Goal: Task Accomplishment & Management: Manage account settings

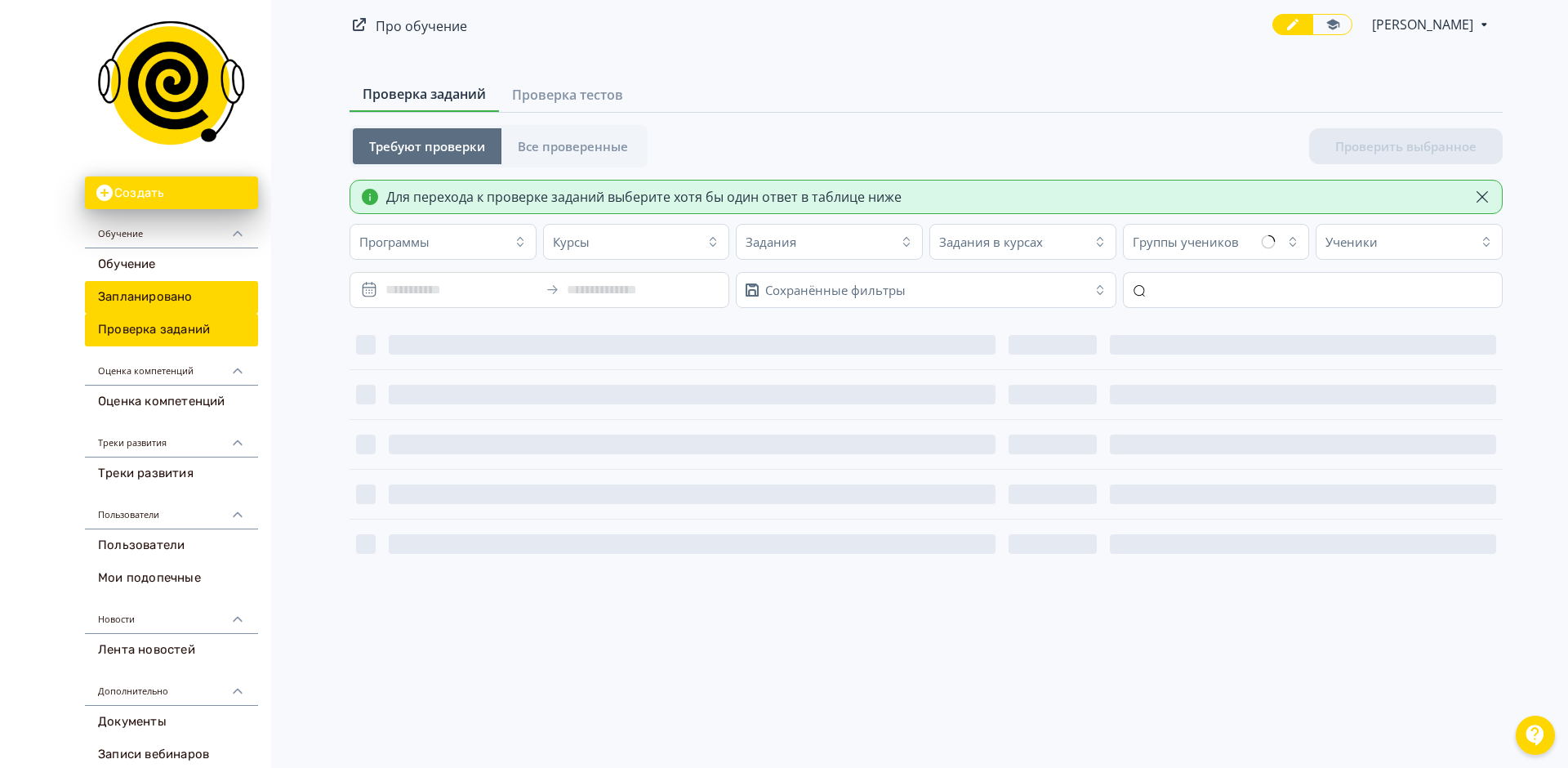
click at [182, 297] on link "Запланировано" at bounding box center [171, 297] width 173 height 33
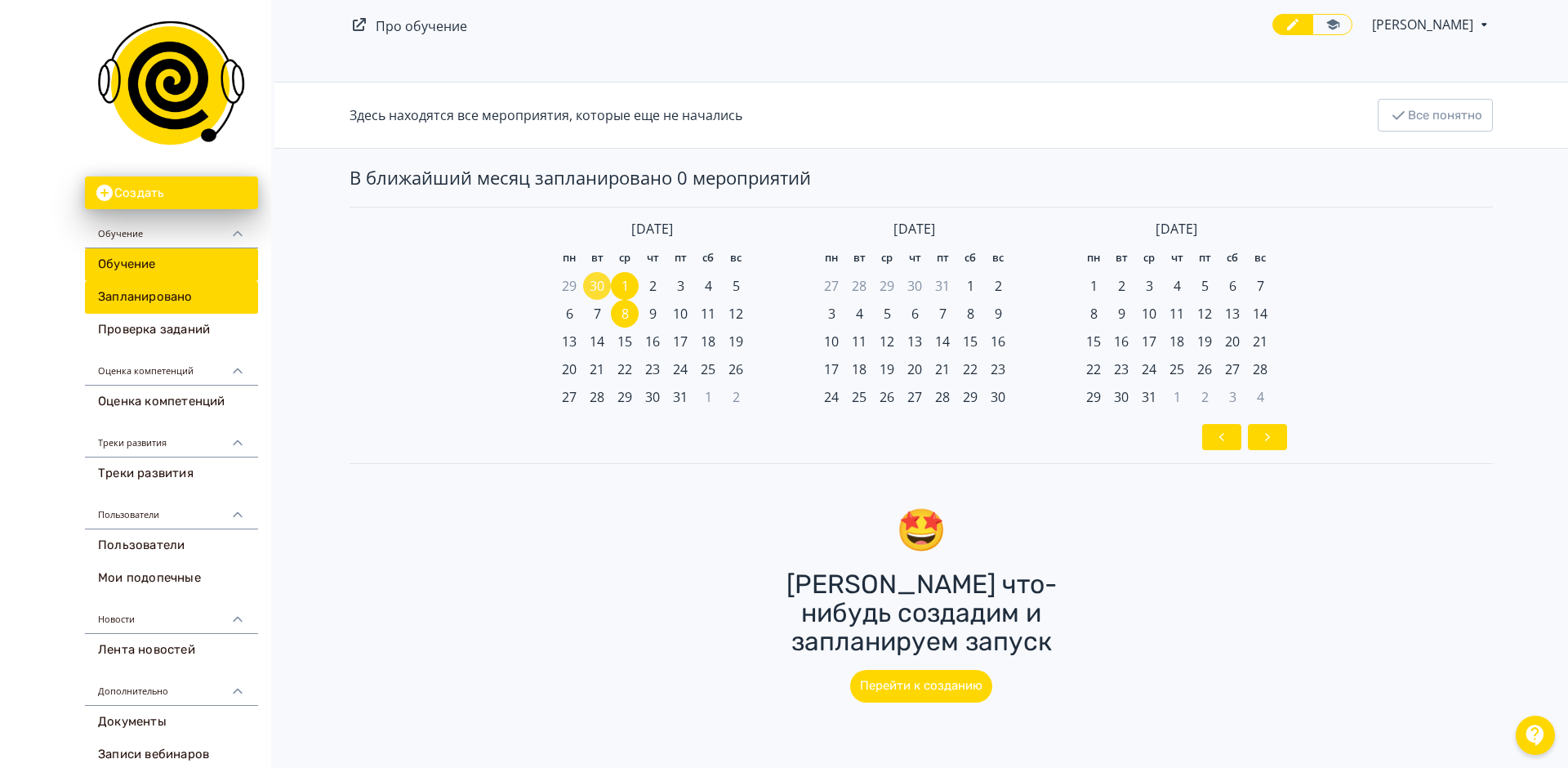
click at [187, 264] on link "Обучение" at bounding box center [171, 264] width 173 height 33
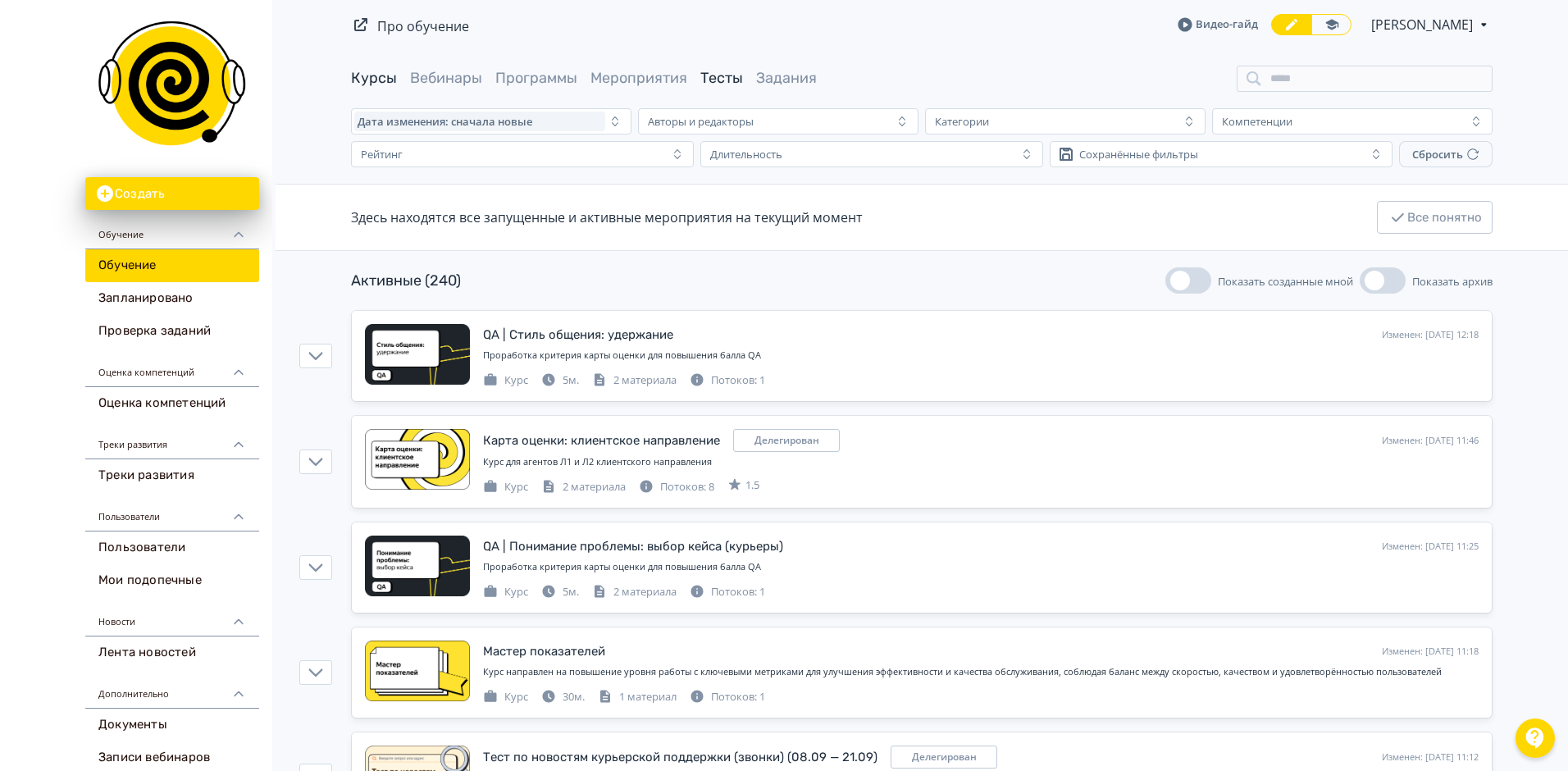
click at [735, 85] on link "Тесты" at bounding box center [721, 78] width 42 height 18
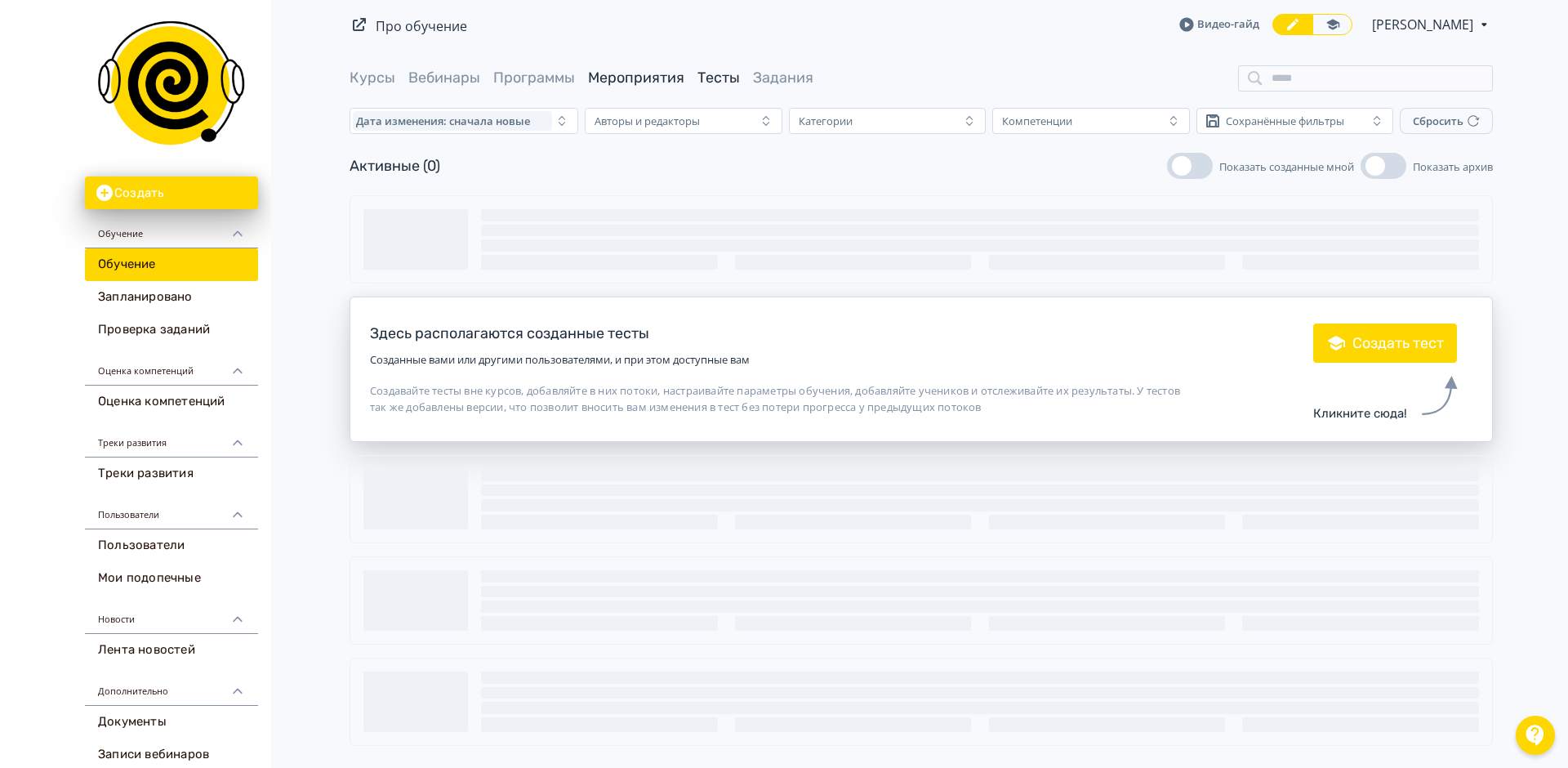
click at [646, 84] on link "Мероприятия" at bounding box center [636, 78] width 97 height 18
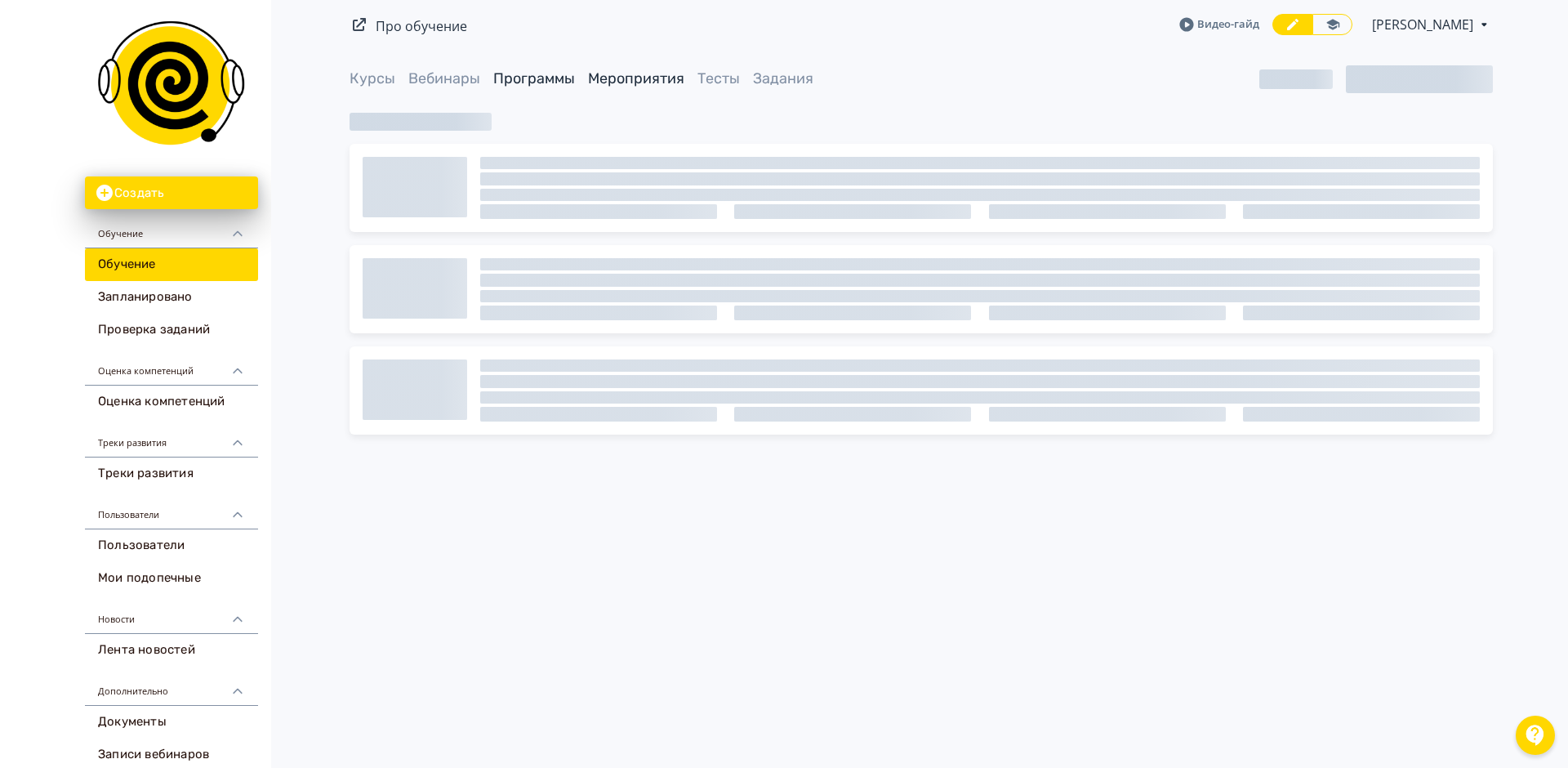
click at [544, 73] on link "Программы" at bounding box center [533, 79] width 81 height 18
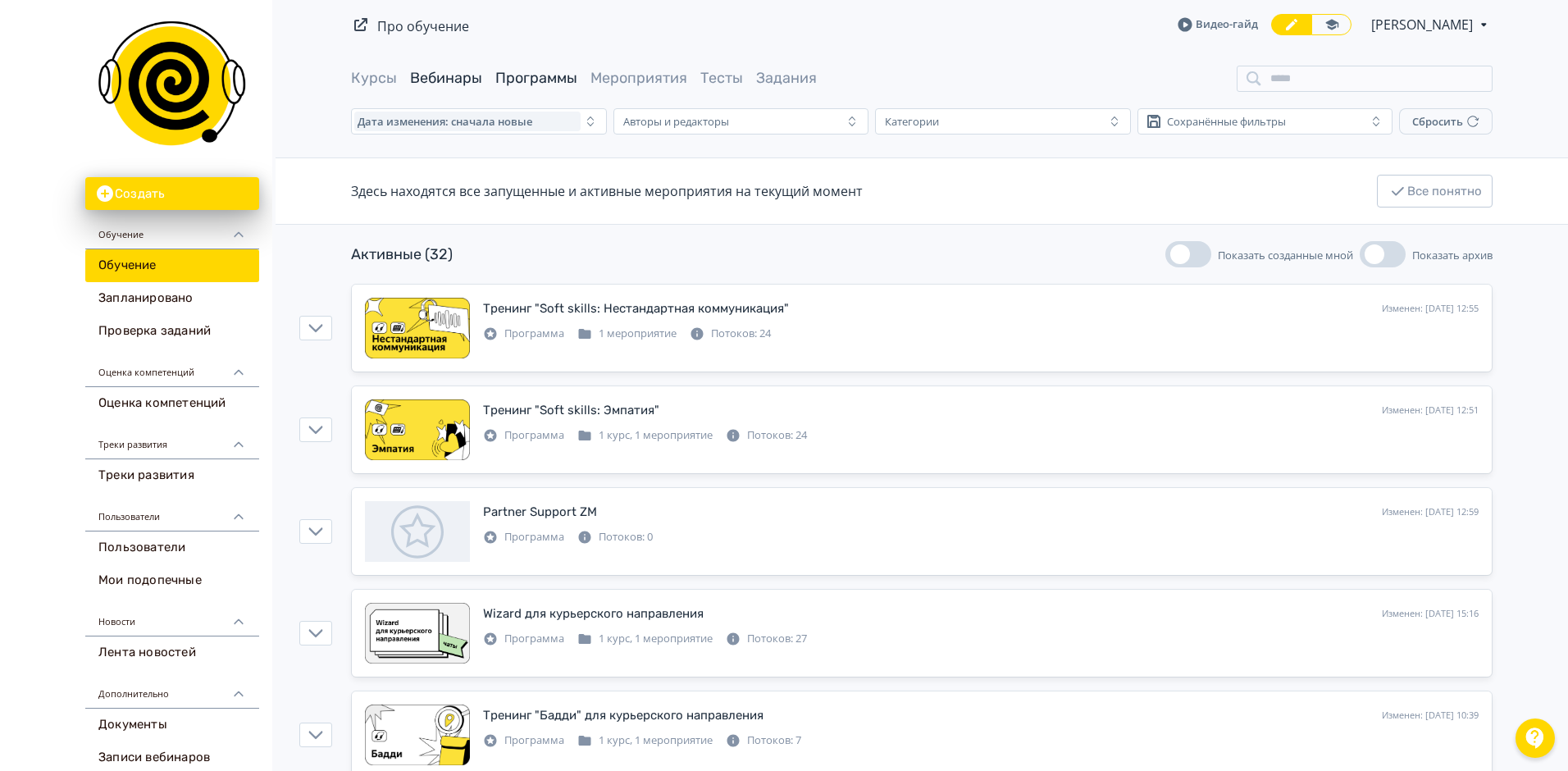
click at [441, 80] on link "Вебинары" at bounding box center [446, 78] width 72 height 18
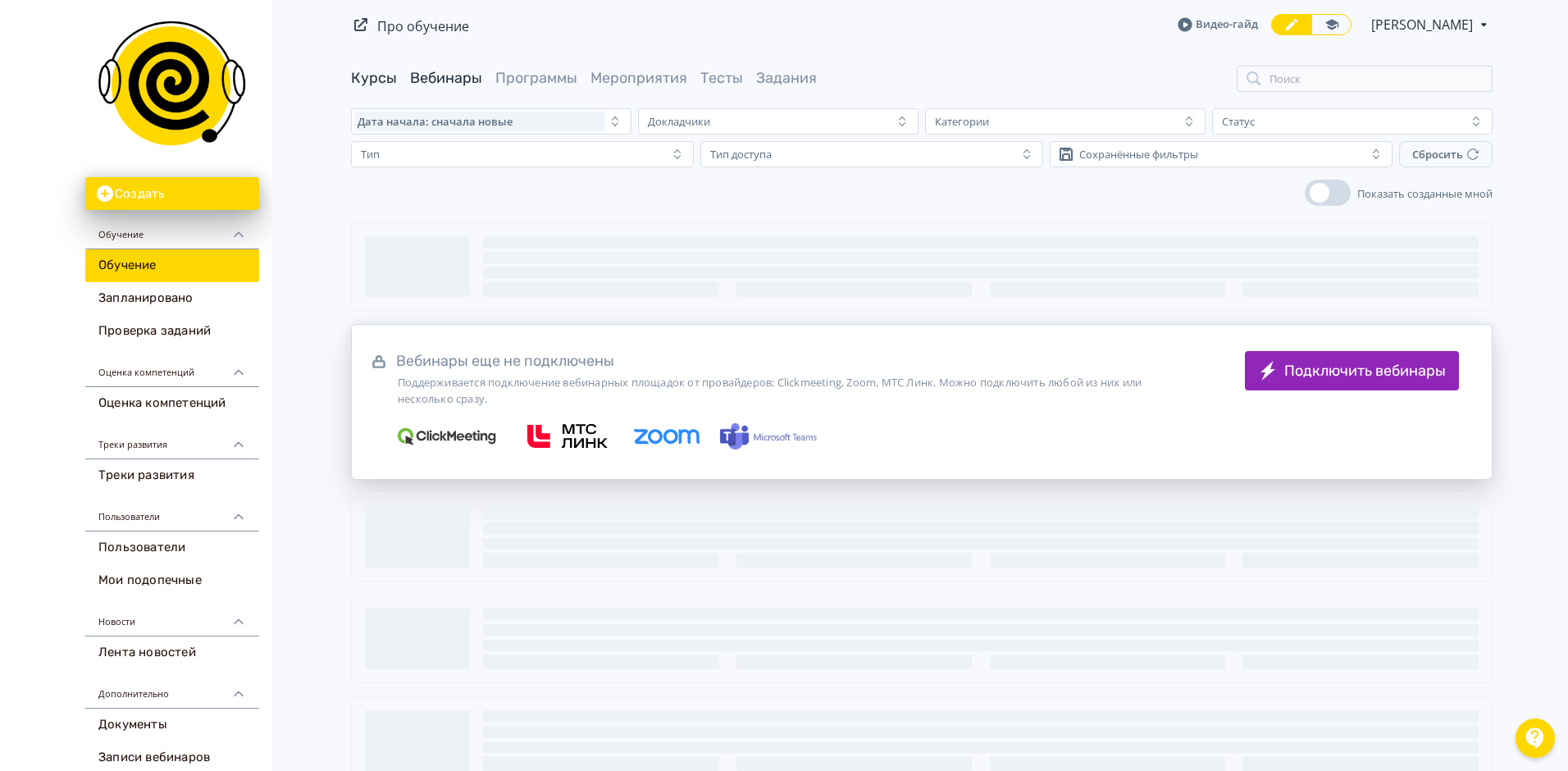
click at [370, 84] on link "Курсы" at bounding box center [374, 78] width 46 height 18
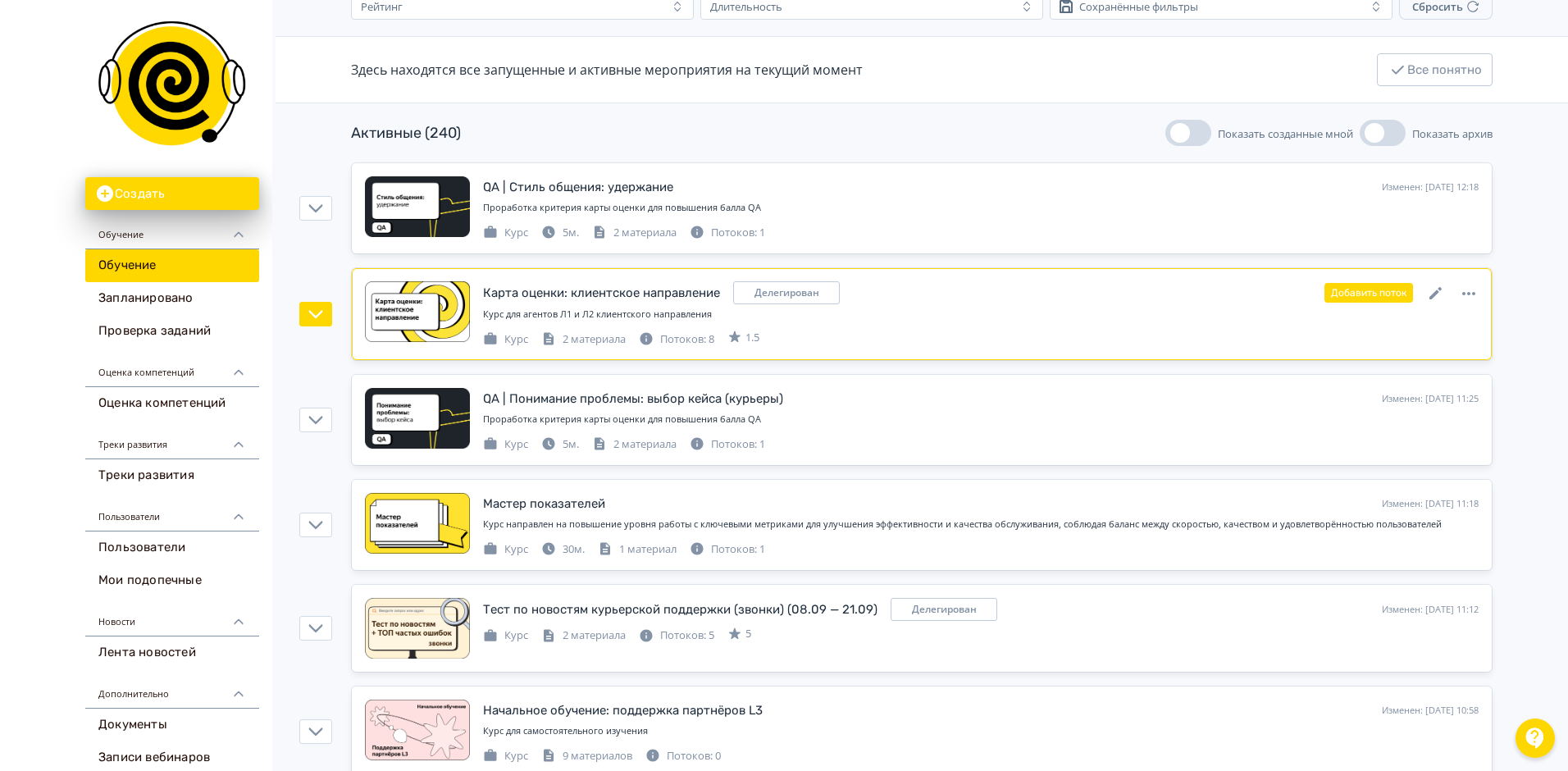
scroll to position [164, 0]
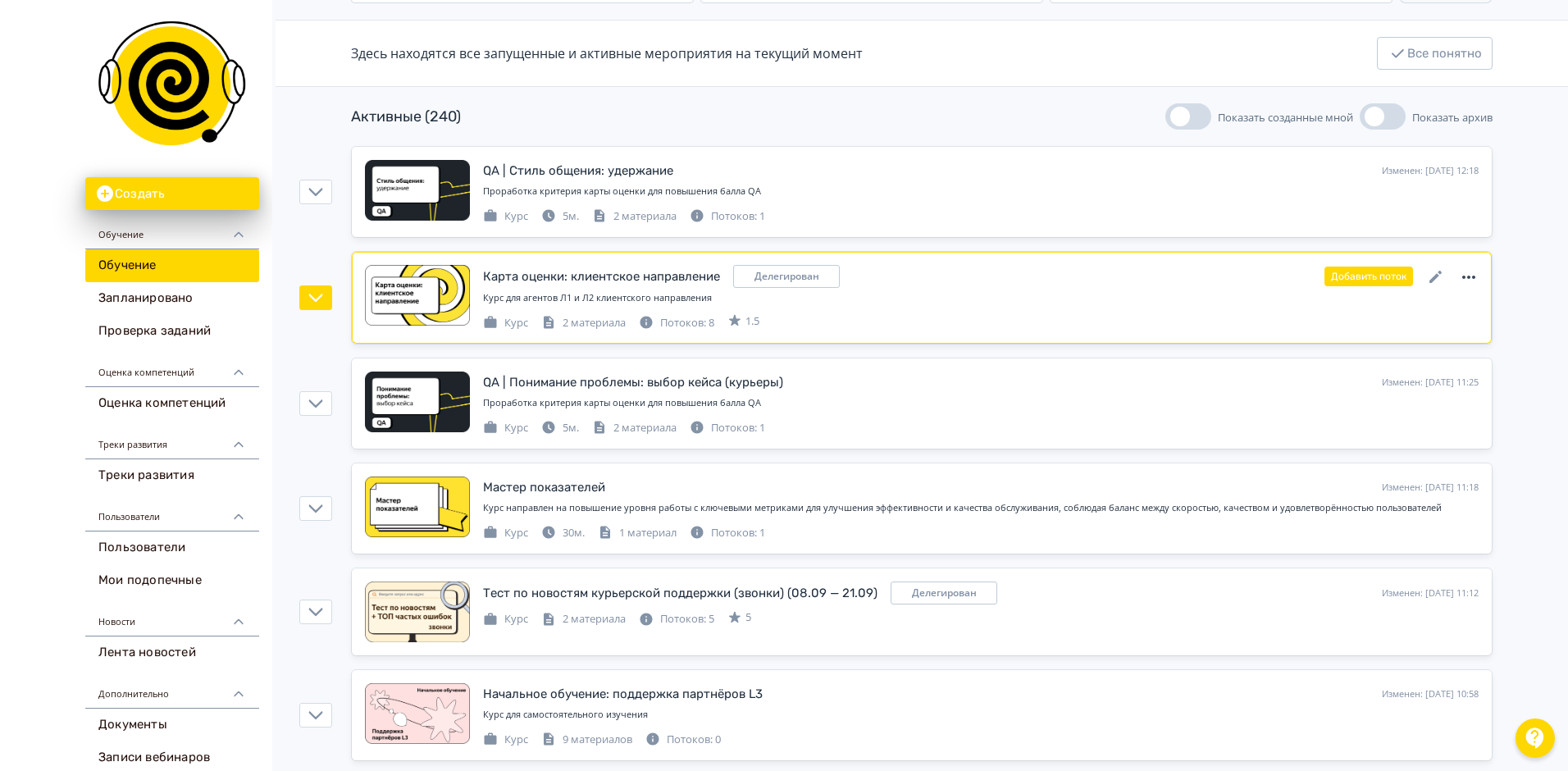
click at [1466, 277] on icon at bounding box center [1468, 277] width 20 height 20
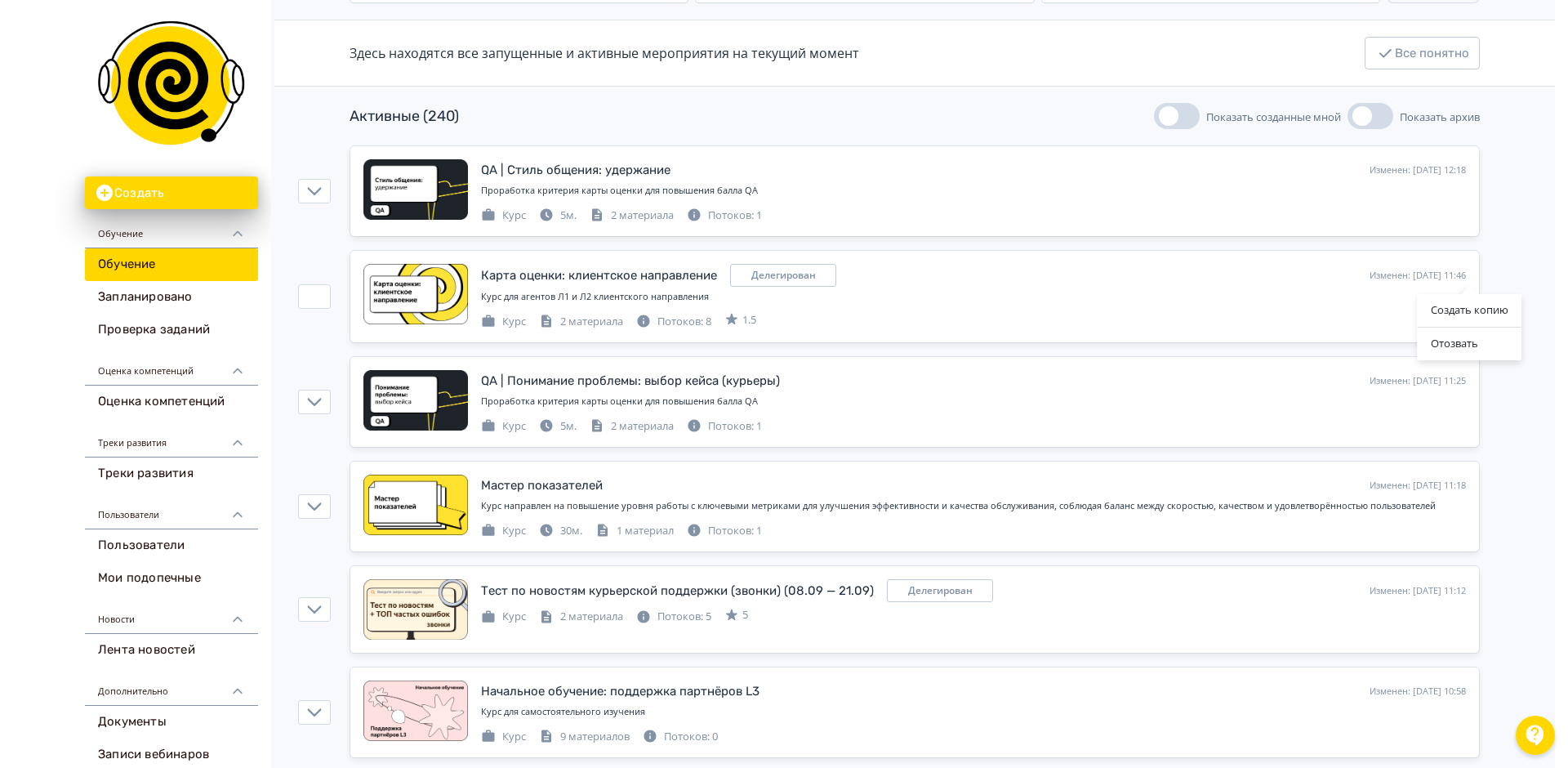
click at [1453, 273] on div "Создать копию Отозвать" at bounding box center [784, 384] width 1568 height 768
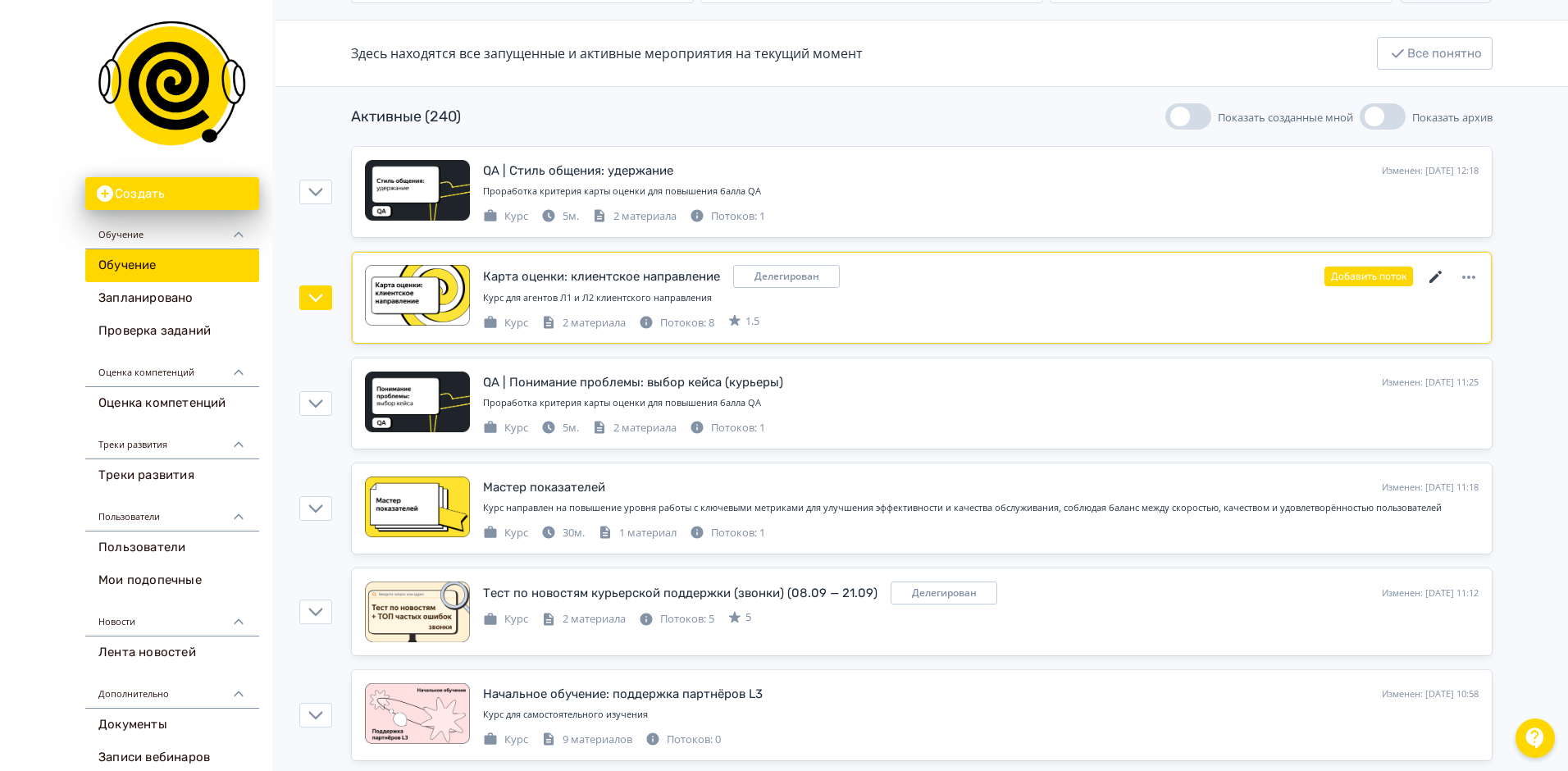
click at [1439, 272] on icon at bounding box center [1436, 277] width 13 height 13
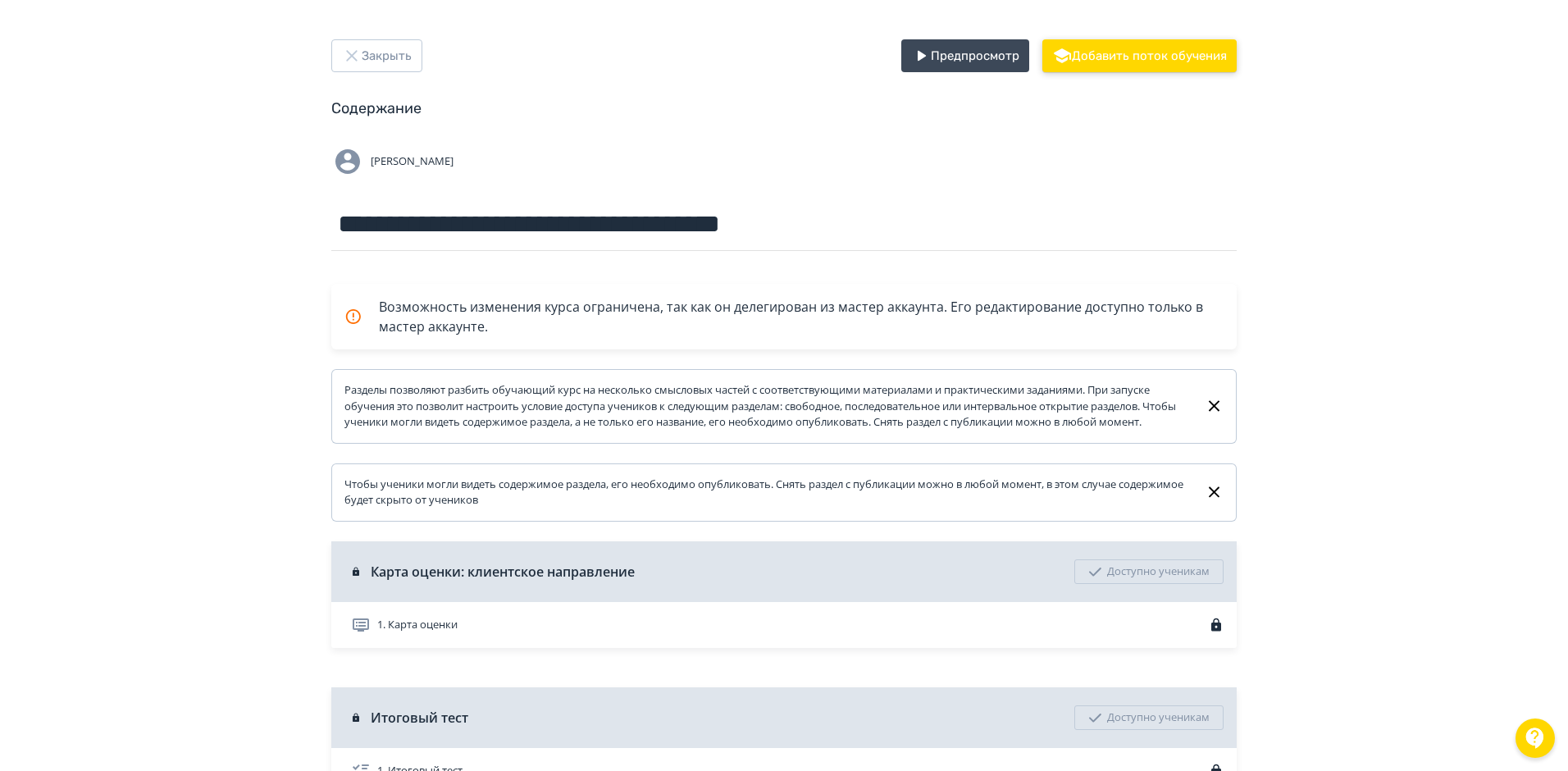
click at [1131, 52] on button "Добавить поток обучения" at bounding box center [1139, 56] width 194 height 33
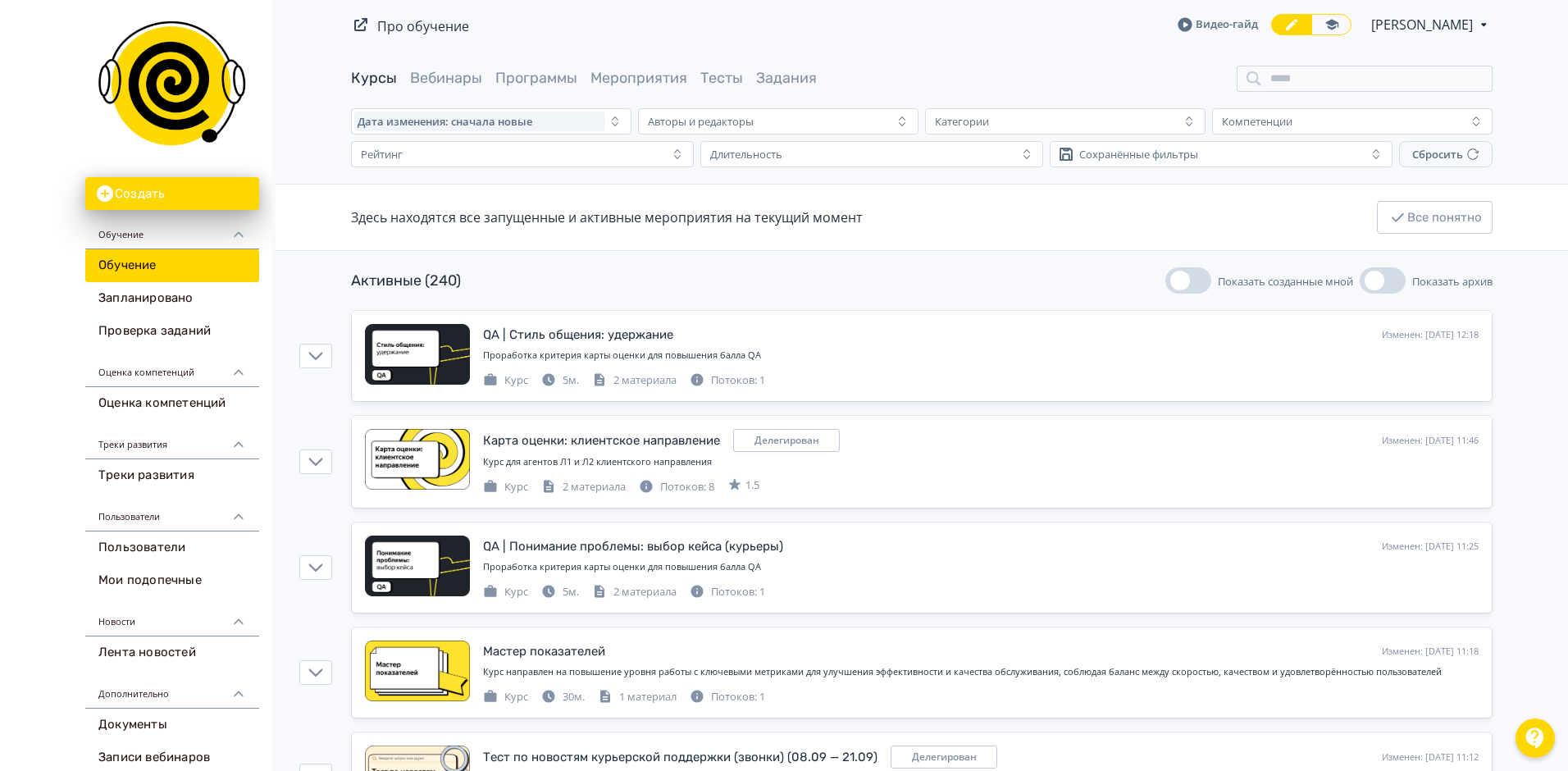
click at [1214, 14] on div "Видео-гайд [PERSON_NAME] PRO Повысьте эффективность платформы при помощи дополн…" at bounding box center [1334, 25] width 314 height 22
click at [1214, 26] on link "Видео-гайд" at bounding box center [1217, 24] width 80 height 16
click at [164, 574] on link "Мои подопечные" at bounding box center [172, 580] width 173 height 33
